Goal: Information Seeking & Learning: Learn about a topic

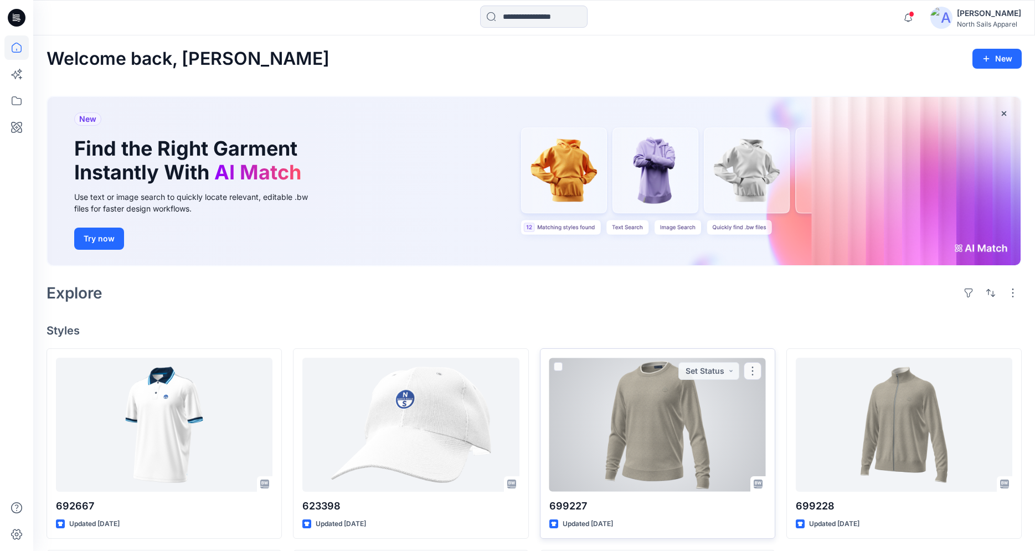
scroll to position [203, 0]
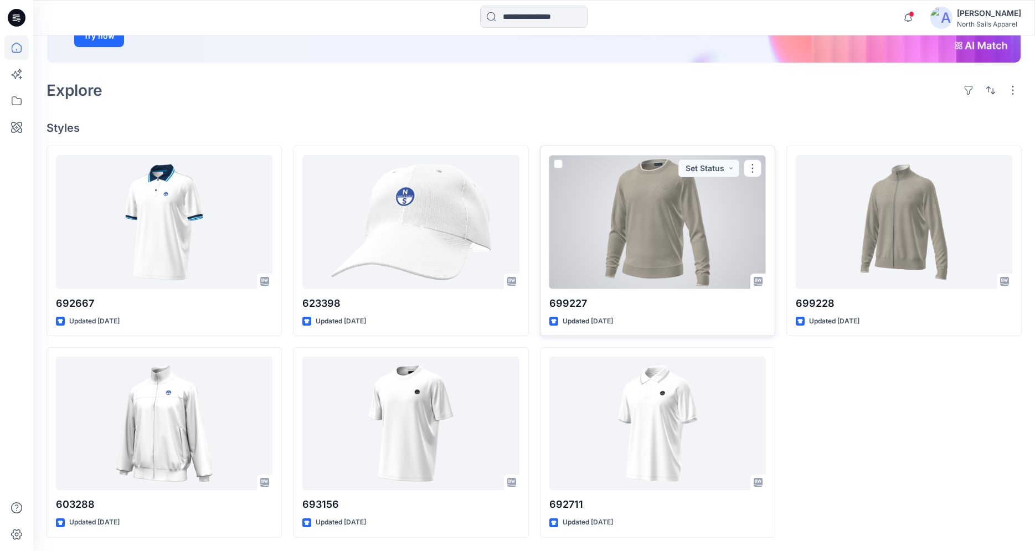
click at [657, 244] on div at bounding box center [657, 221] width 216 height 133
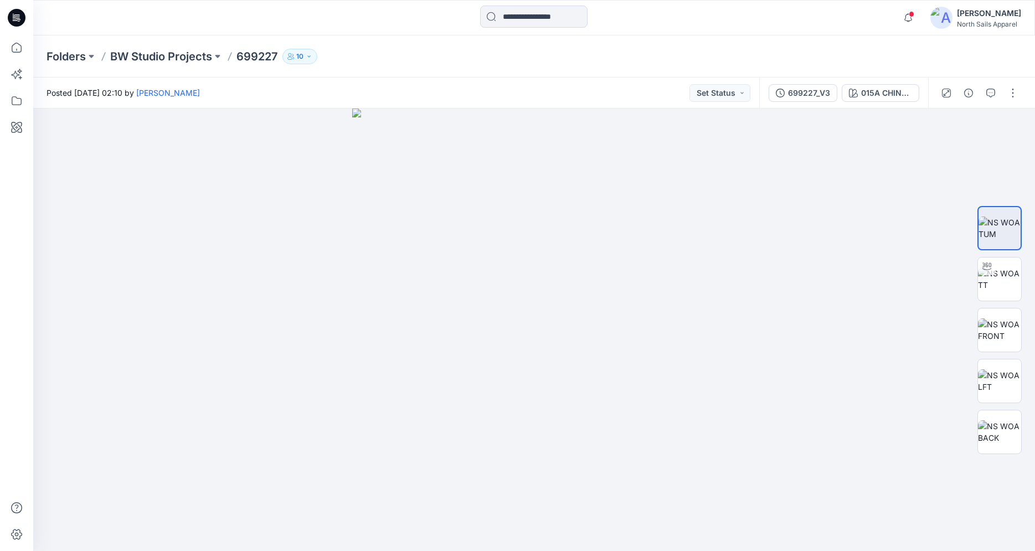
click at [17, 18] on icon at bounding box center [18, 18] width 4 height 1
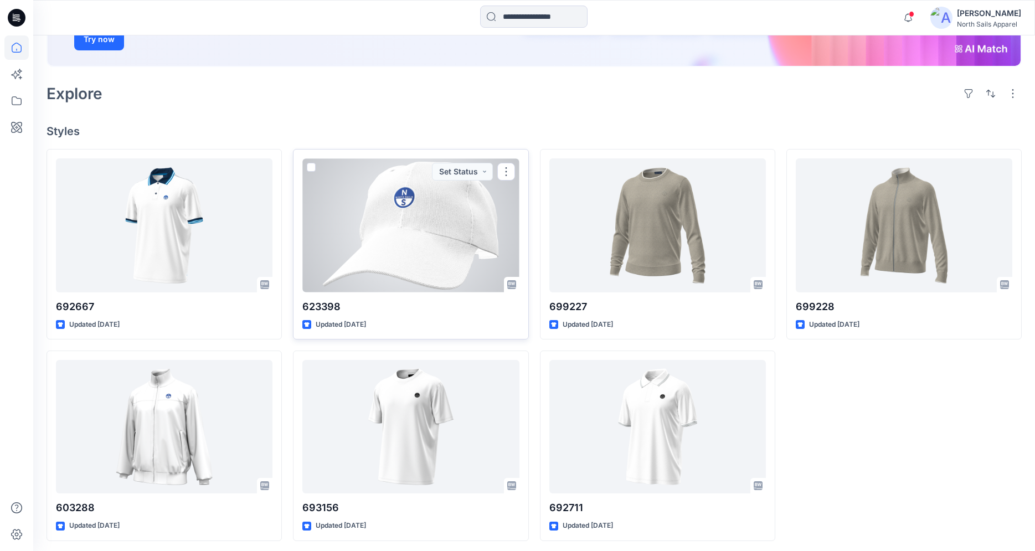
scroll to position [203, 0]
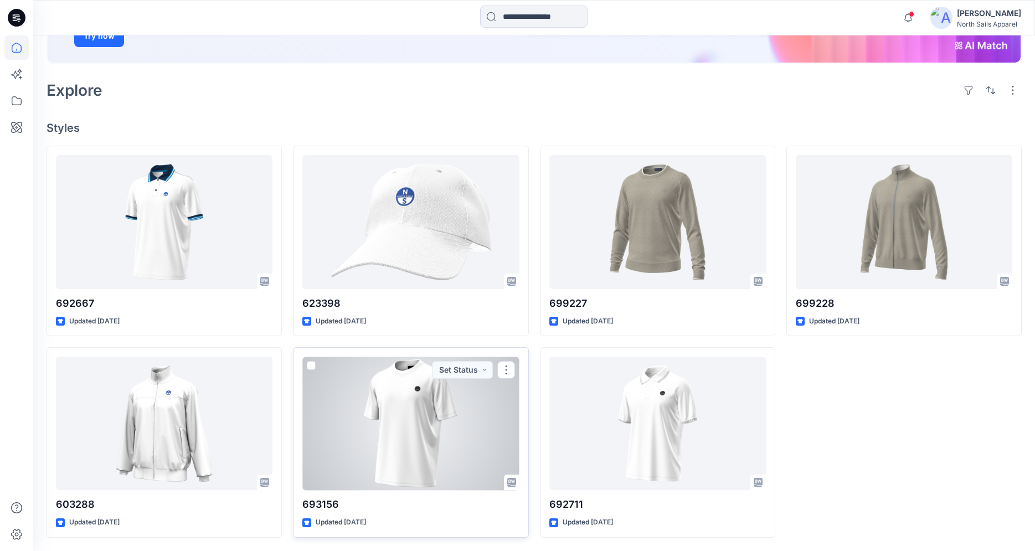
click at [427, 407] on div at bounding box center [410, 423] width 216 height 133
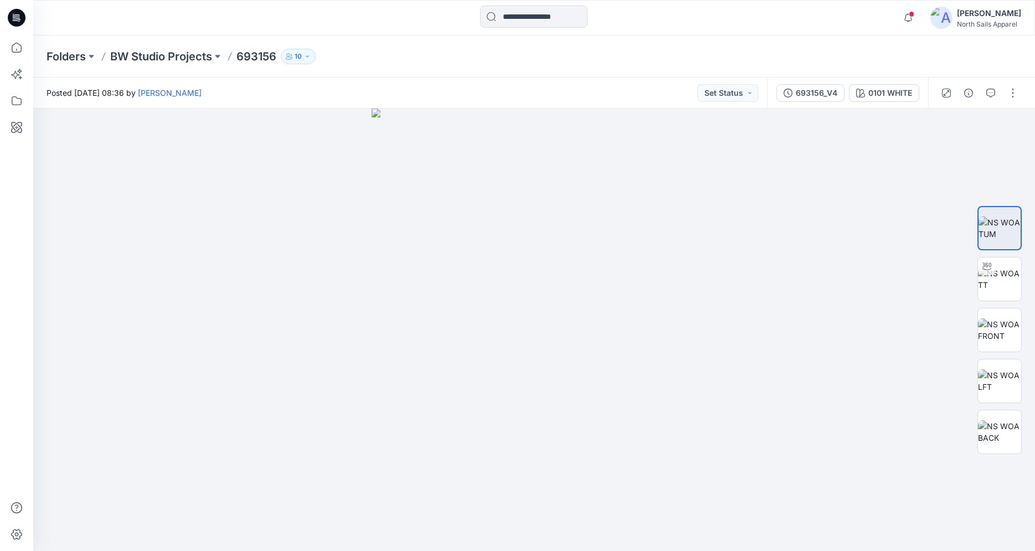
click at [10, 18] on icon at bounding box center [17, 18] width 18 height 18
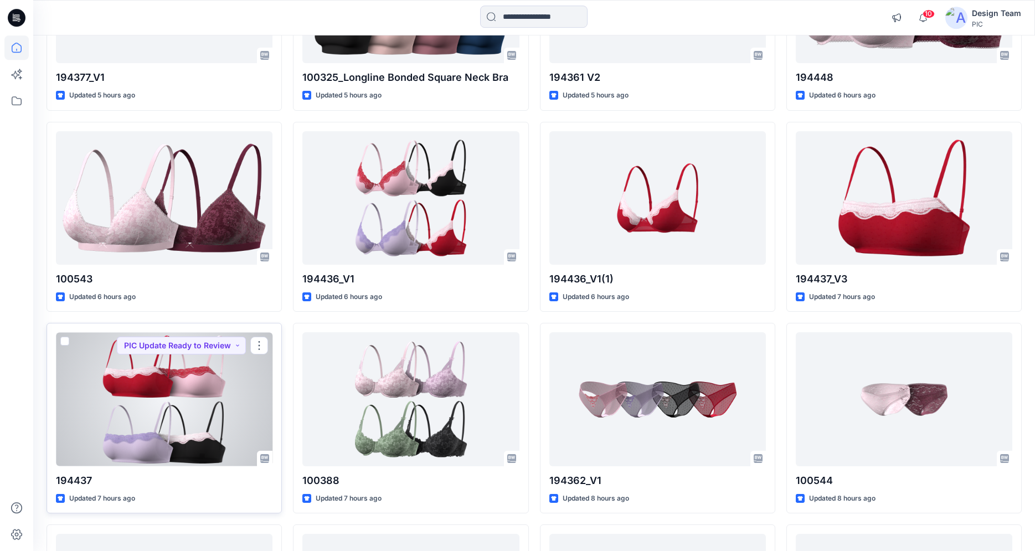
scroll to position [864, 0]
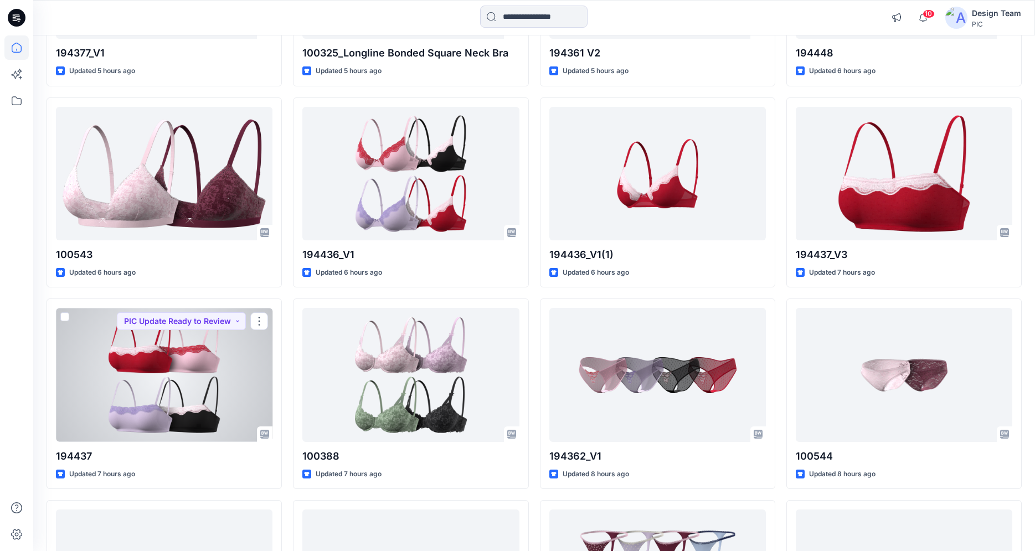
click at [210, 400] on div at bounding box center [164, 374] width 216 height 133
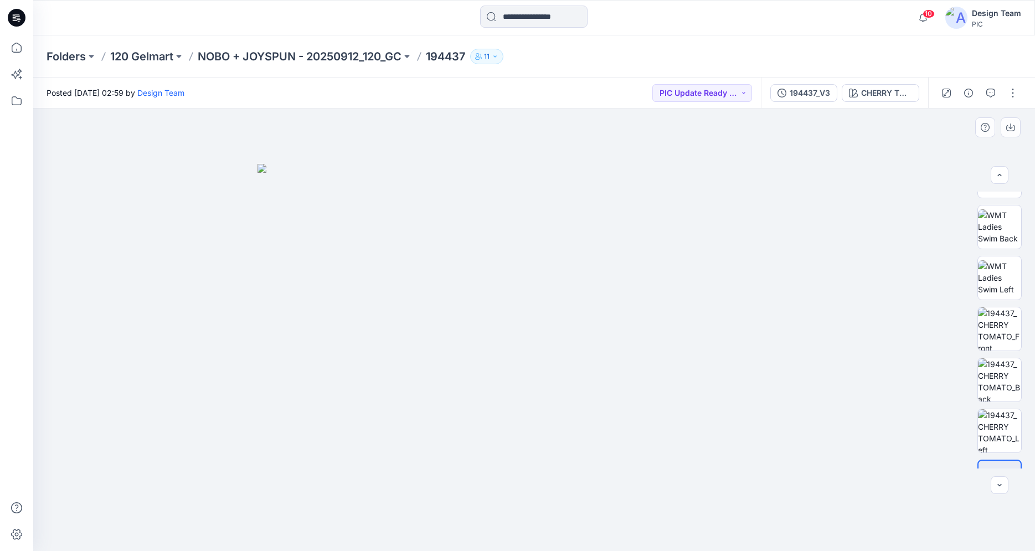
scroll to position [169, 0]
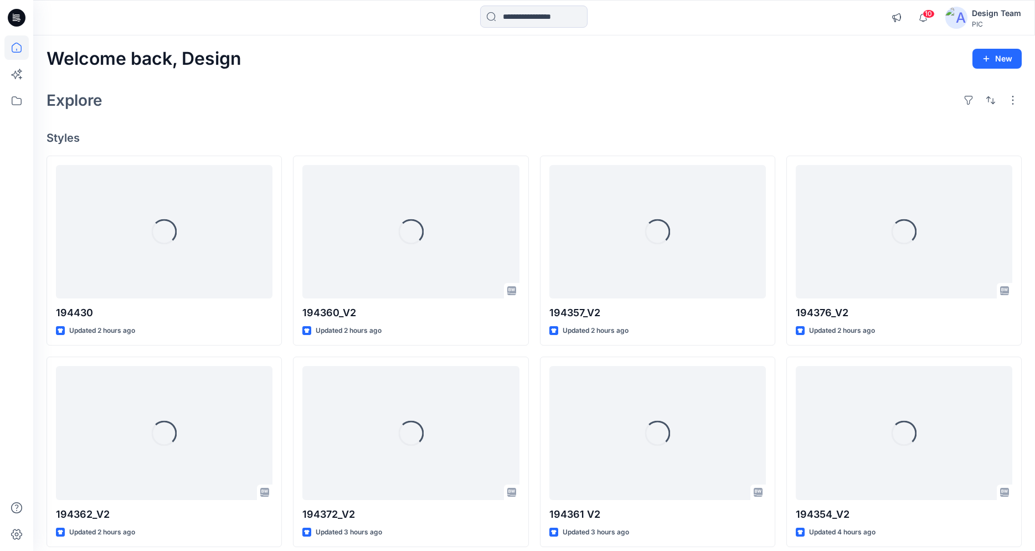
scroll to position [864, 0]
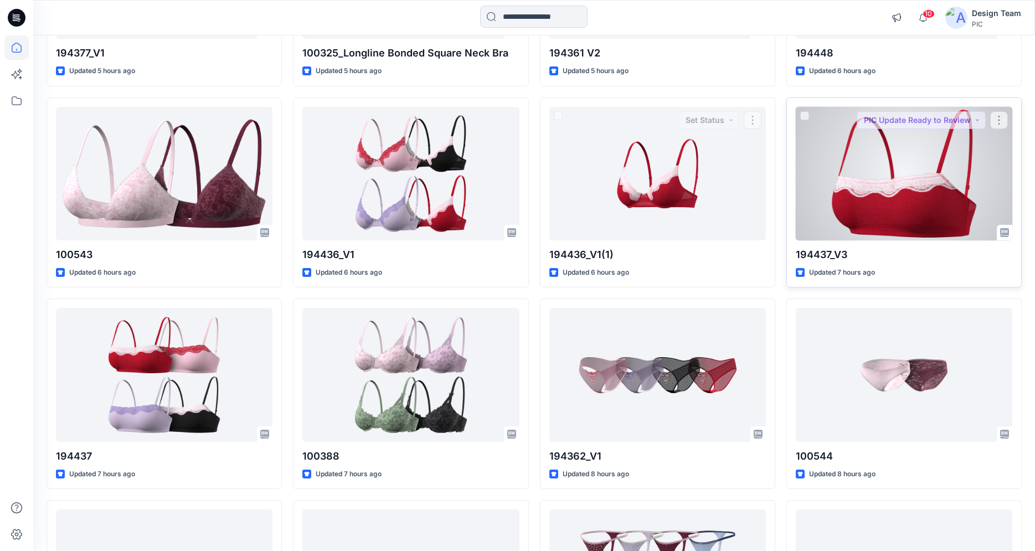
click at [861, 201] on div at bounding box center [903, 173] width 216 height 133
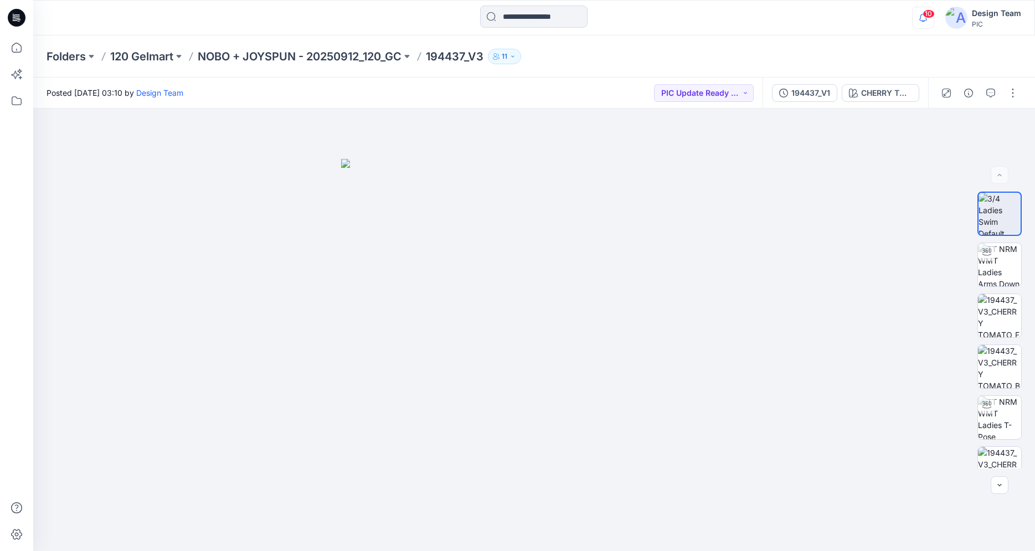
click at [919, 21] on icon "button" at bounding box center [922, 18] width 21 height 22
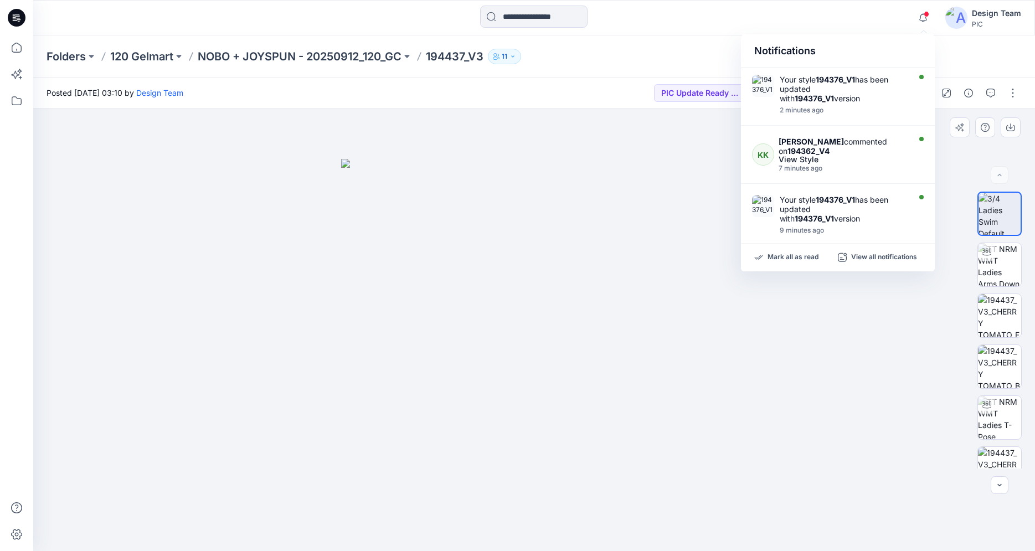
click at [886, 452] on div at bounding box center [533, 330] width 1001 height 442
